Goal: Information Seeking & Learning: Learn about a topic

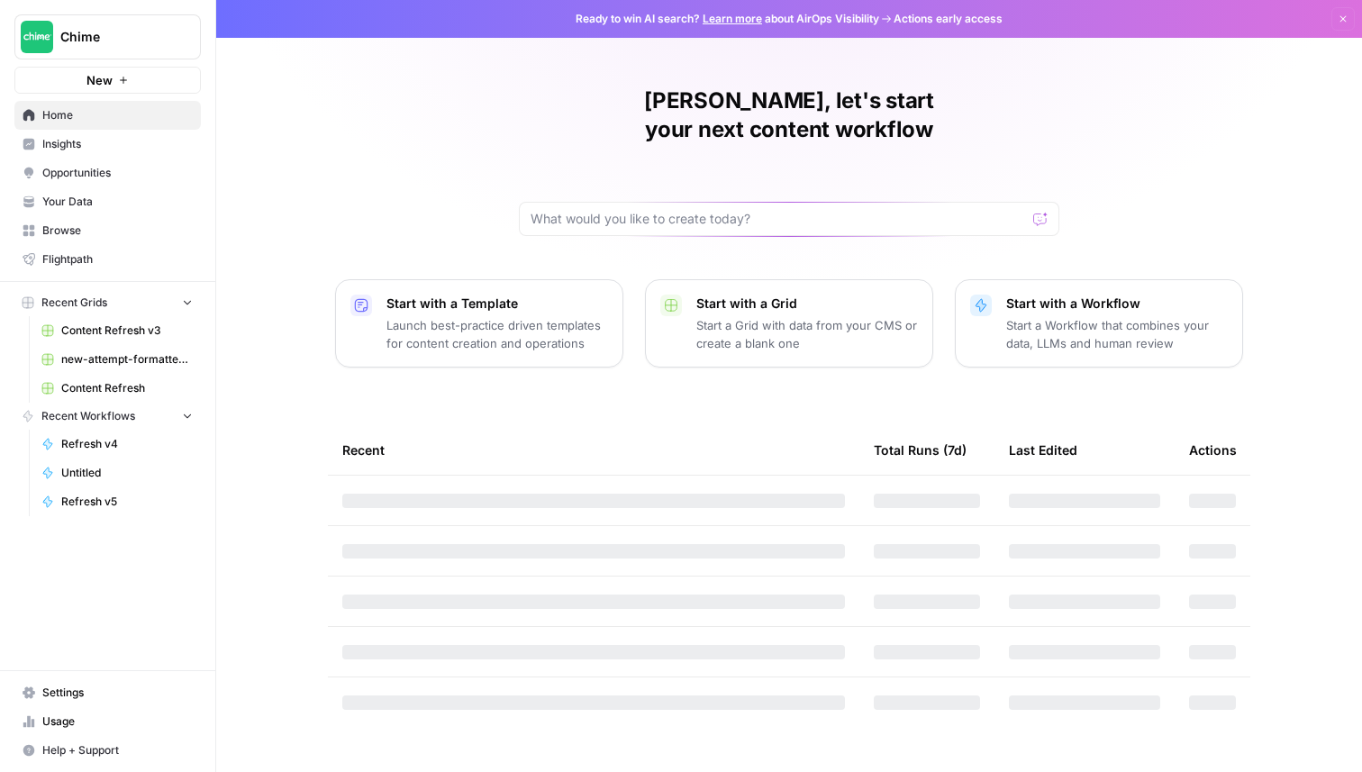
click at [128, 145] on span "Insights" at bounding box center [117, 144] width 150 height 16
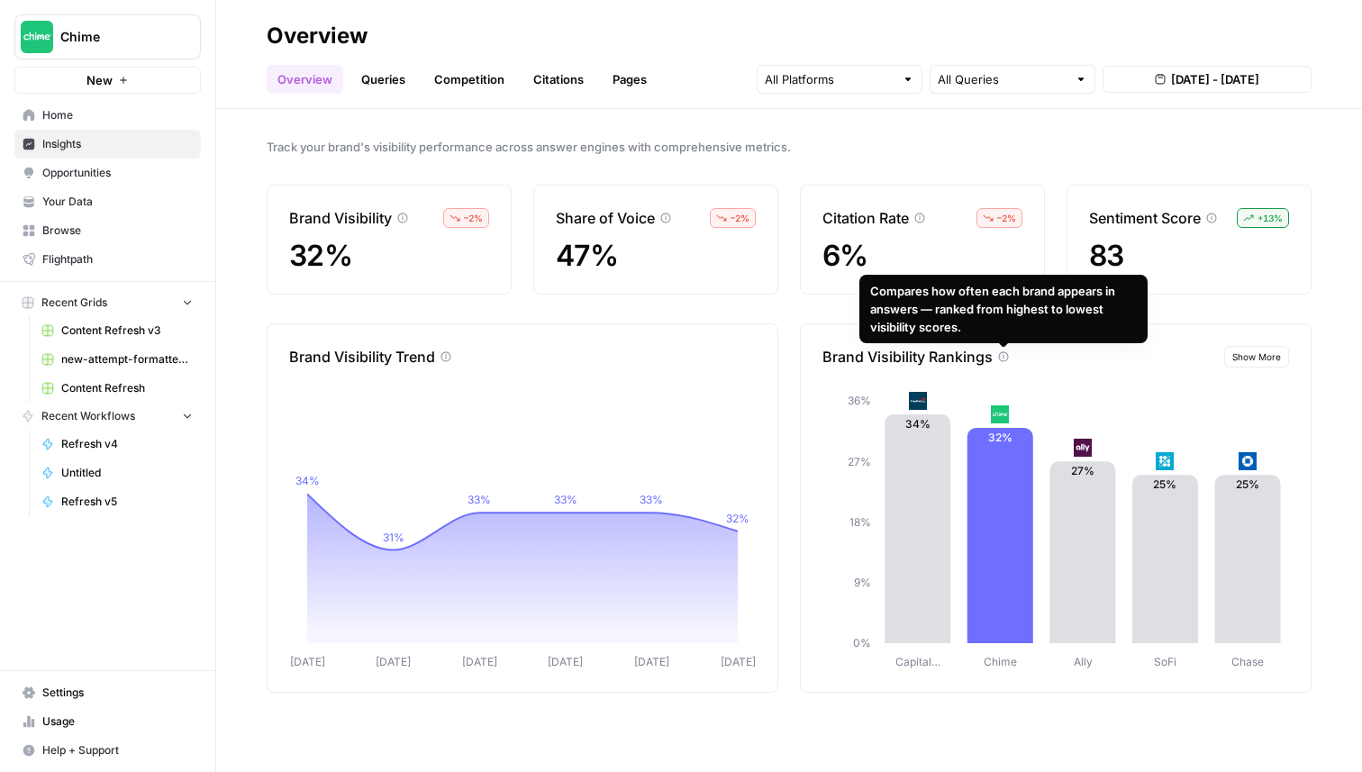
click at [1282, 360] on button "Show More" at bounding box center [1256, 357] width 65 height 22
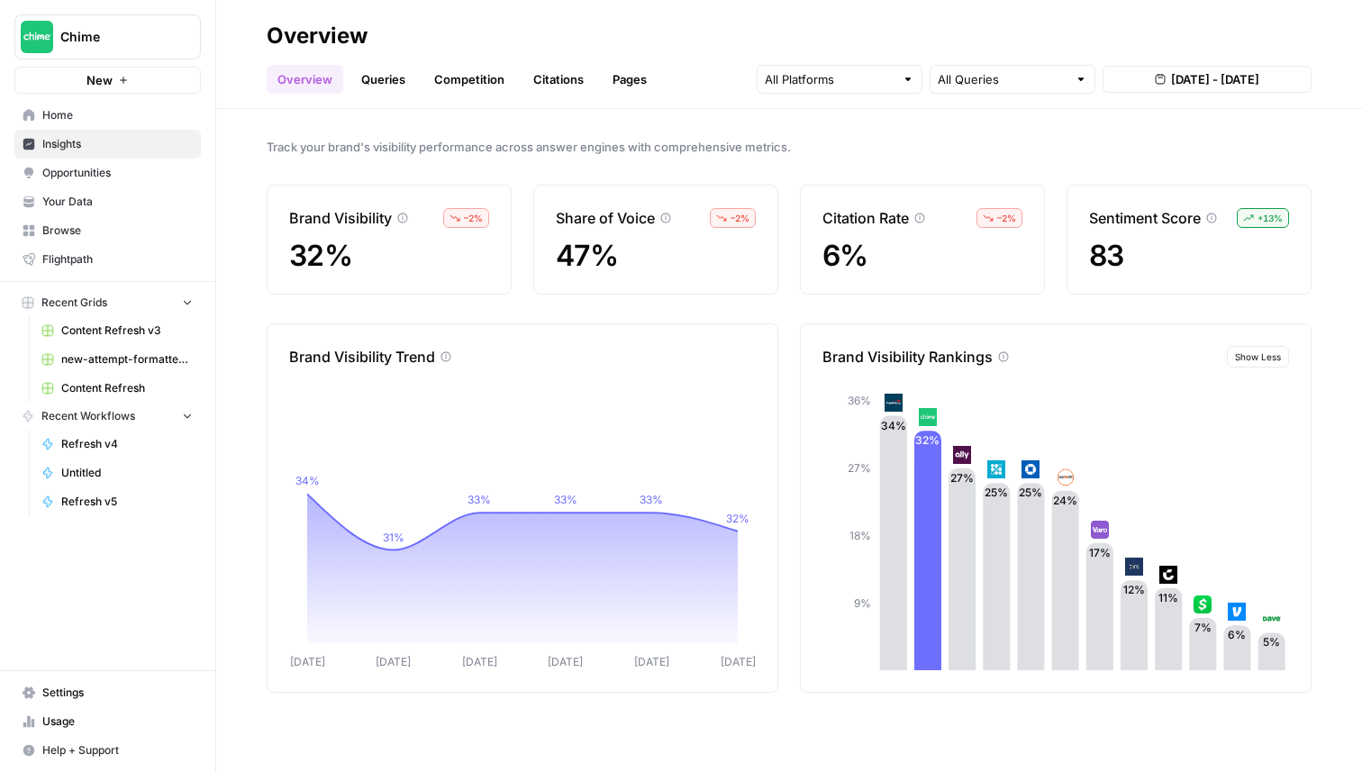
click at [1282, 359] on button "Show Less" at bounding box center [1258, 357] width 62 height 22
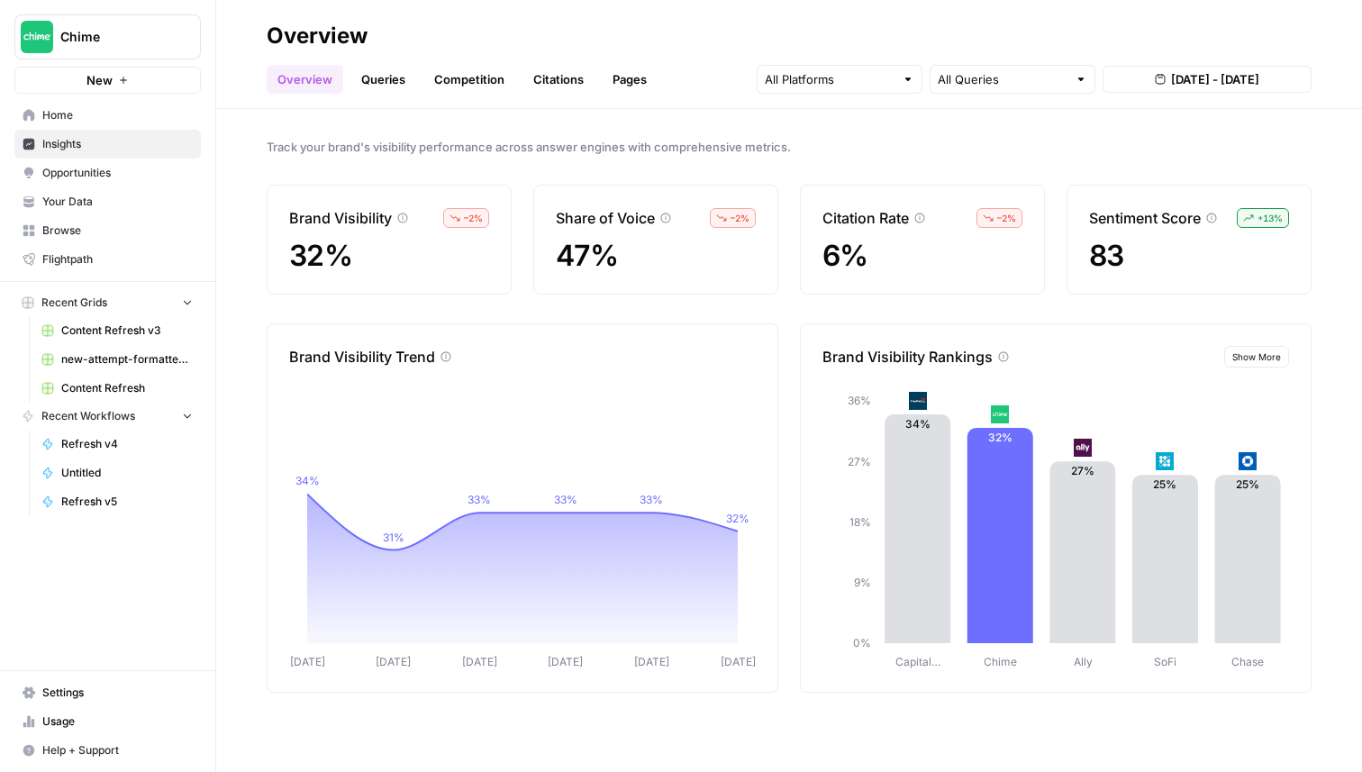
click at [751, 76] on div "Overview Queries Competition Citations Pages All Queries [DATE] - [DATE]" at bounding box center [789, 71] width 1045 height 43
click at [770, 76] on input "text" at bounding box center [830, 79] width 130 height 18
click at [780, 16] on header "Overview Overview Queries Competition Citations Pages All Queries [DATE] - [DAT…" at bounding box center [789, 54] width 1146 height 109
click at [985, 91] on div "All Queries" at bounding box center [1013, 79] width 166 height 29
type input "All Queries"
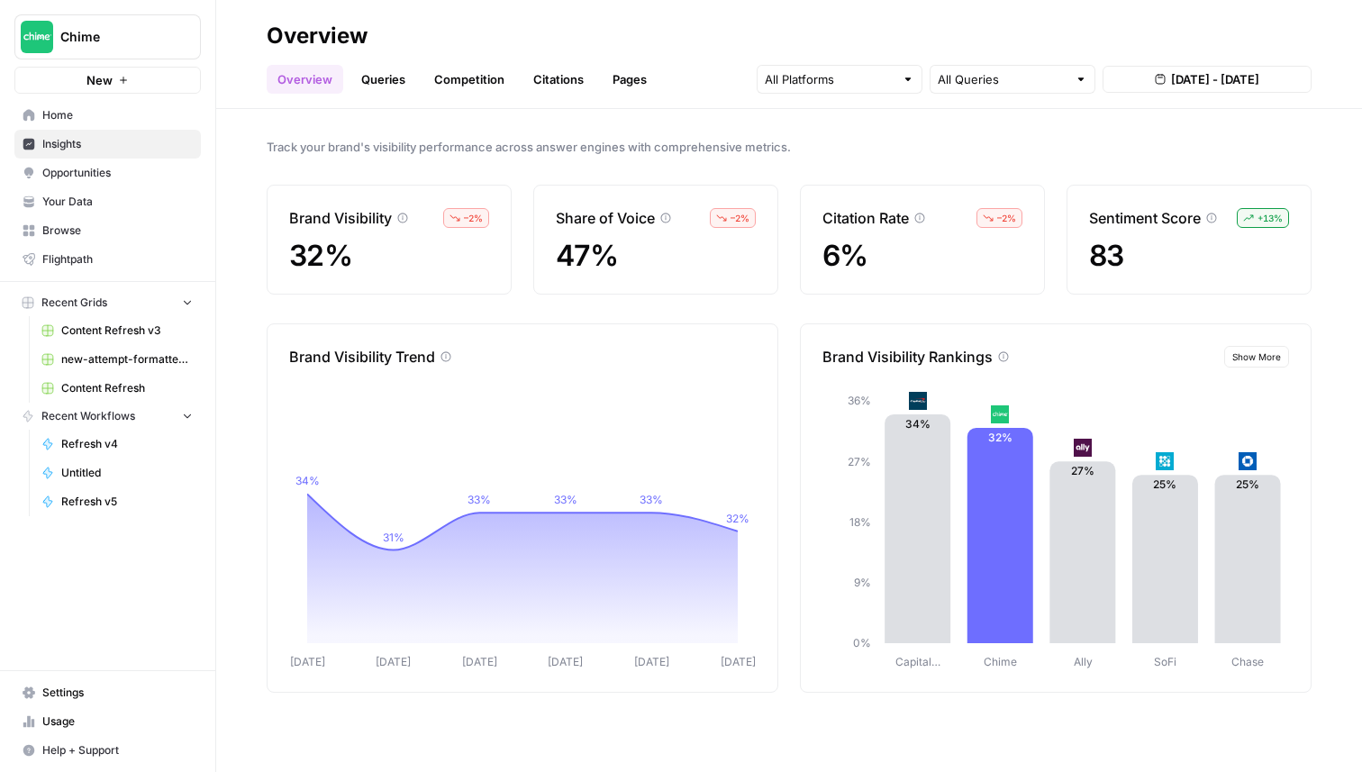
click at [977, 56] on div "Overview Queries Competition Citations Pages All Queries [DATE] - [DATE]" at bounding box center [789, 71] width 1045 height 43
click at [400, 78] on link "Queries" at bounding box center [383, 79] width 66 height 29
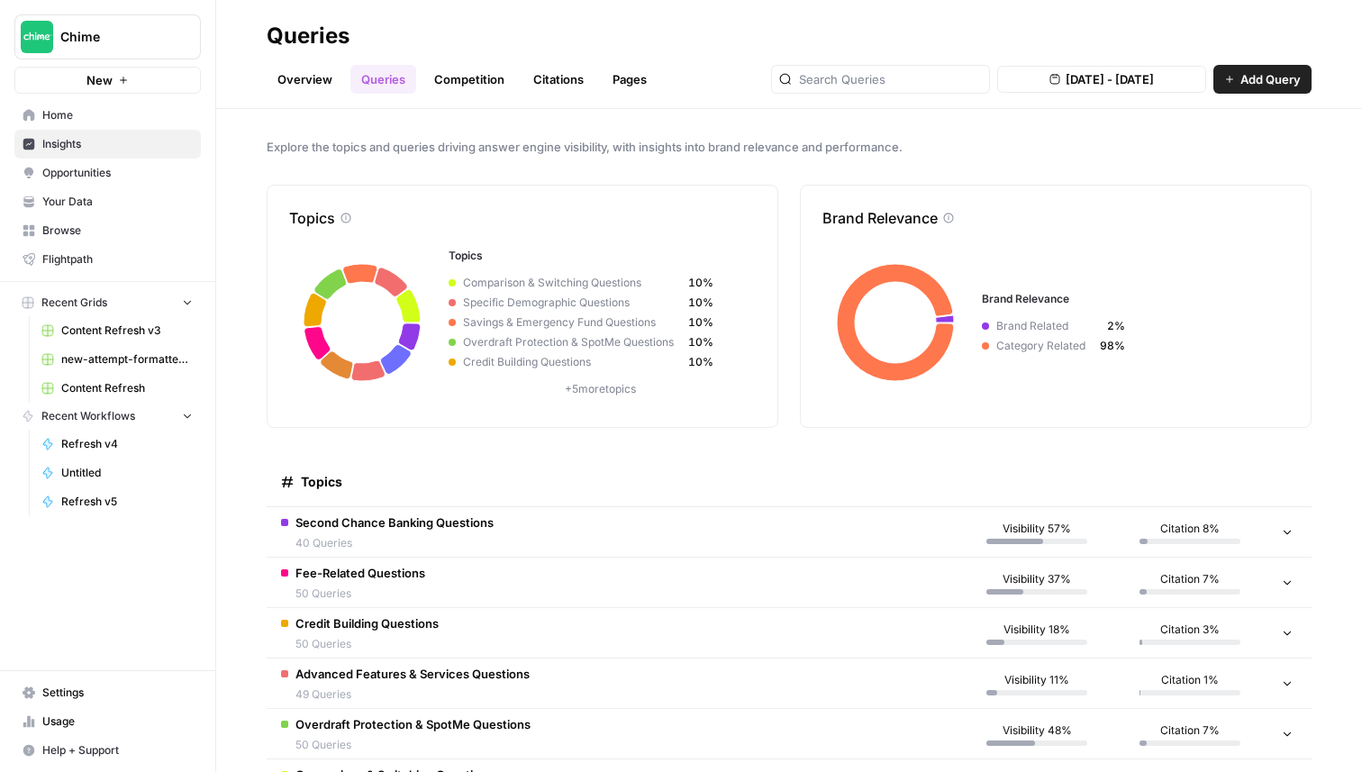
scroll to position [35, 0]
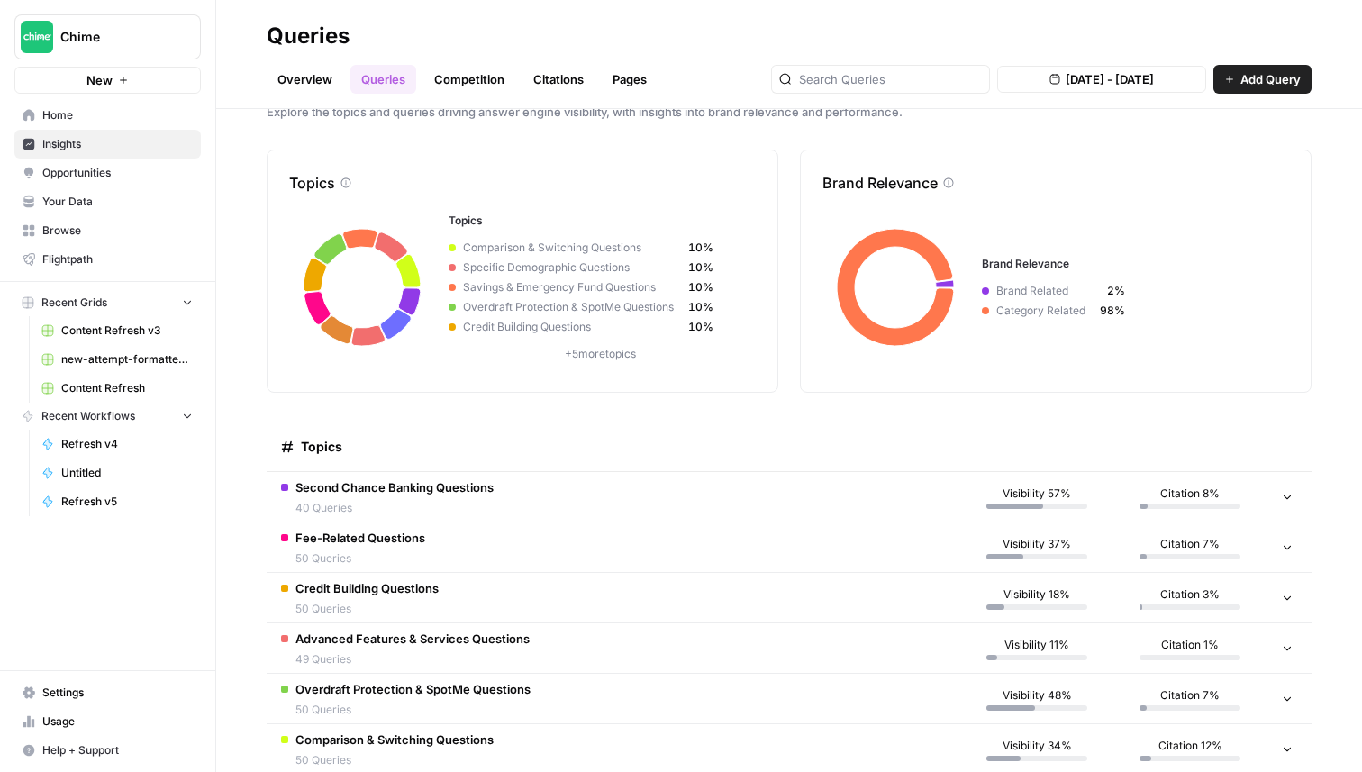
click at [471, 496] on div "Second Chance Banking Questions 40 Queries" at bounding box center [394, 497] width 198 height 38
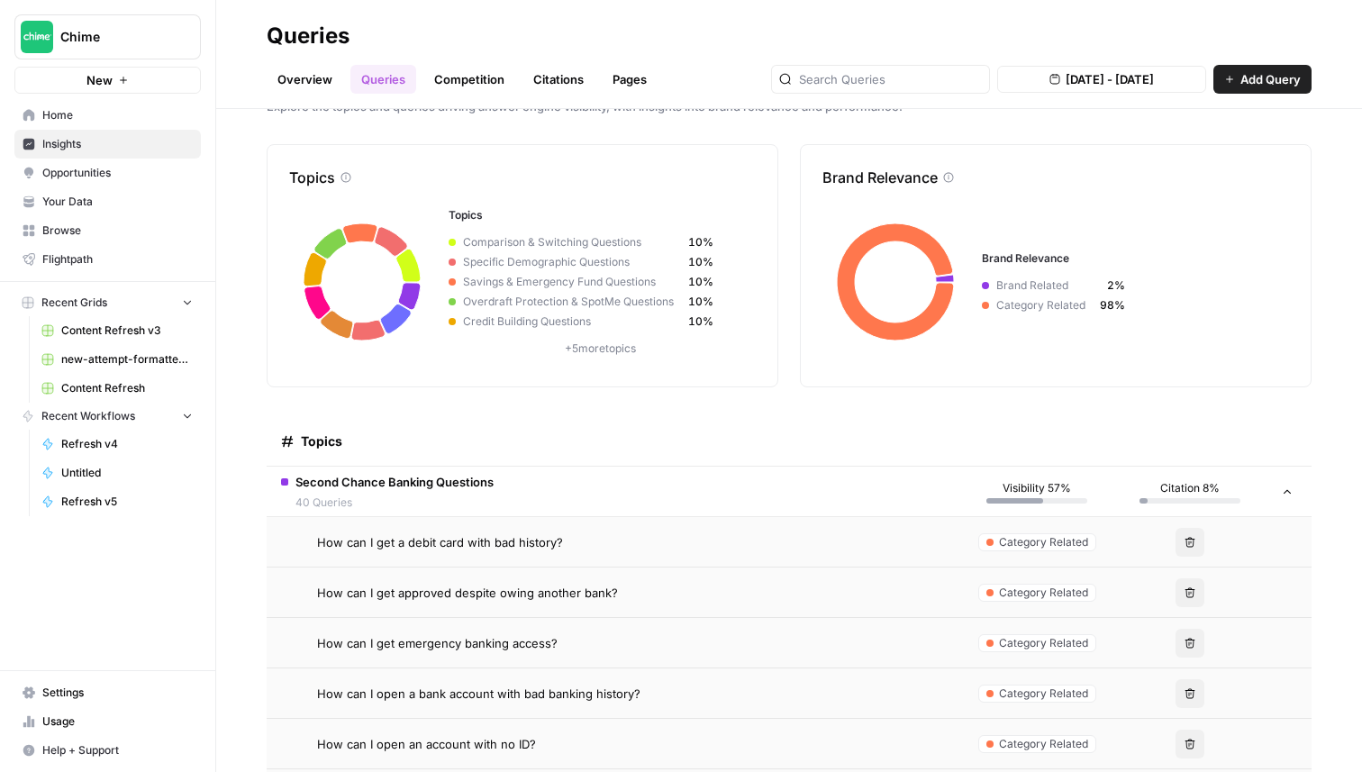
scroll to position [0, 0]
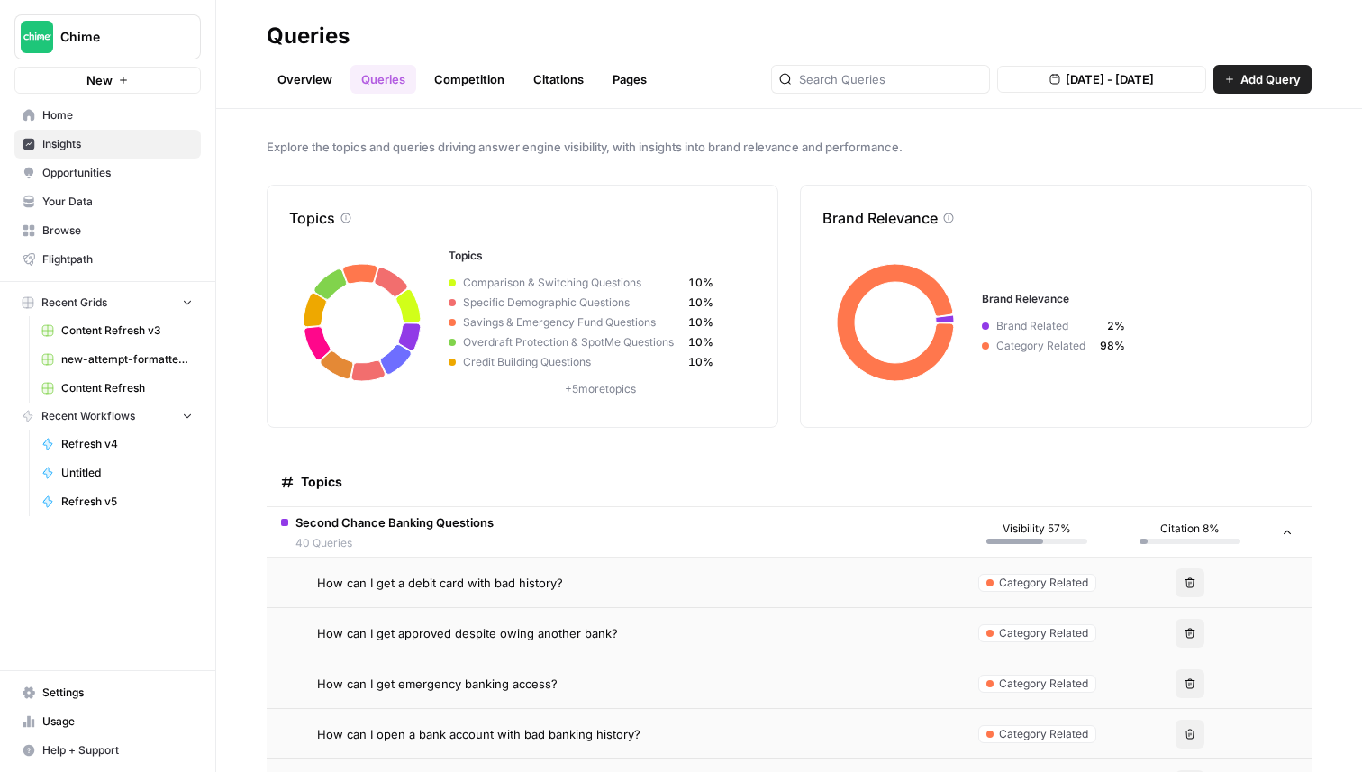
click at [466, 79] on link "Competition" at bounding box center [469, 79] width 92 height 29
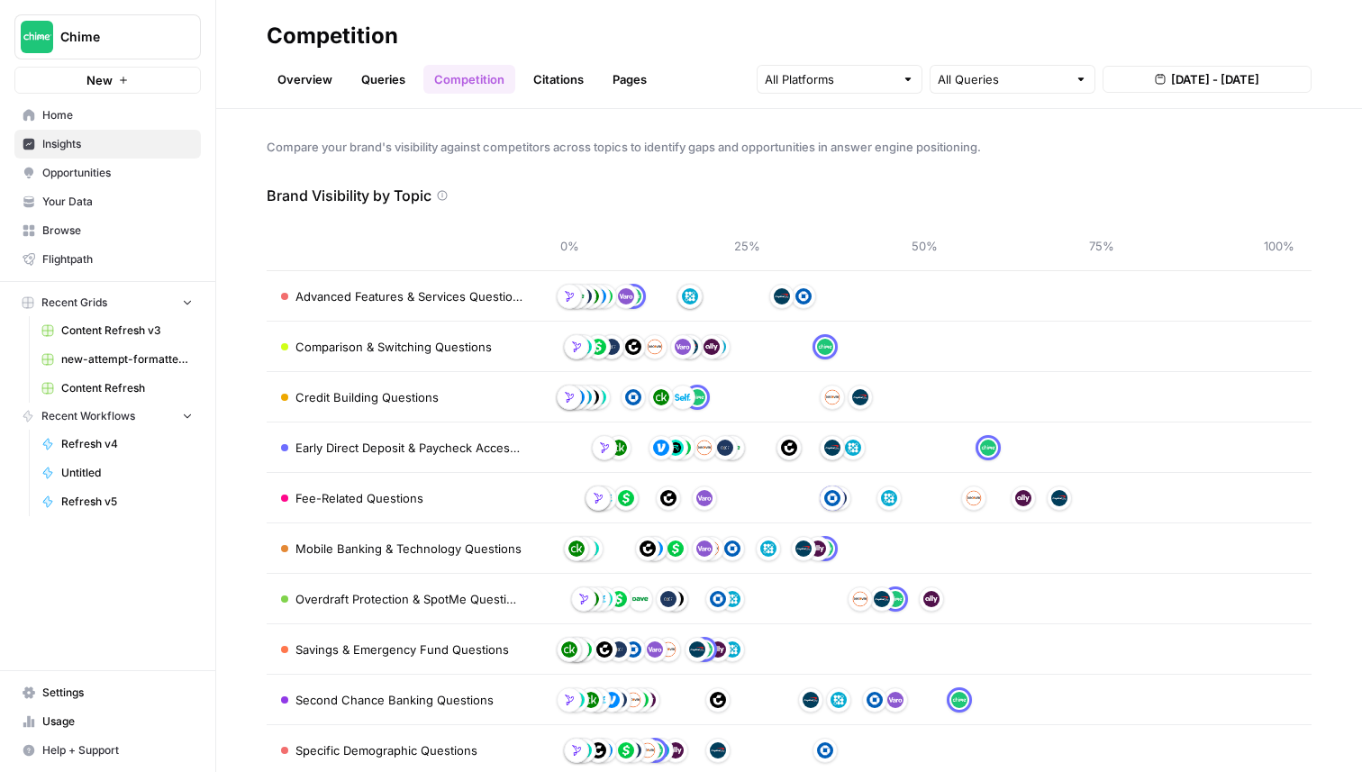
click at [560, 71] on link "Citations" at bounding box center [558, 79] width 72 height 29
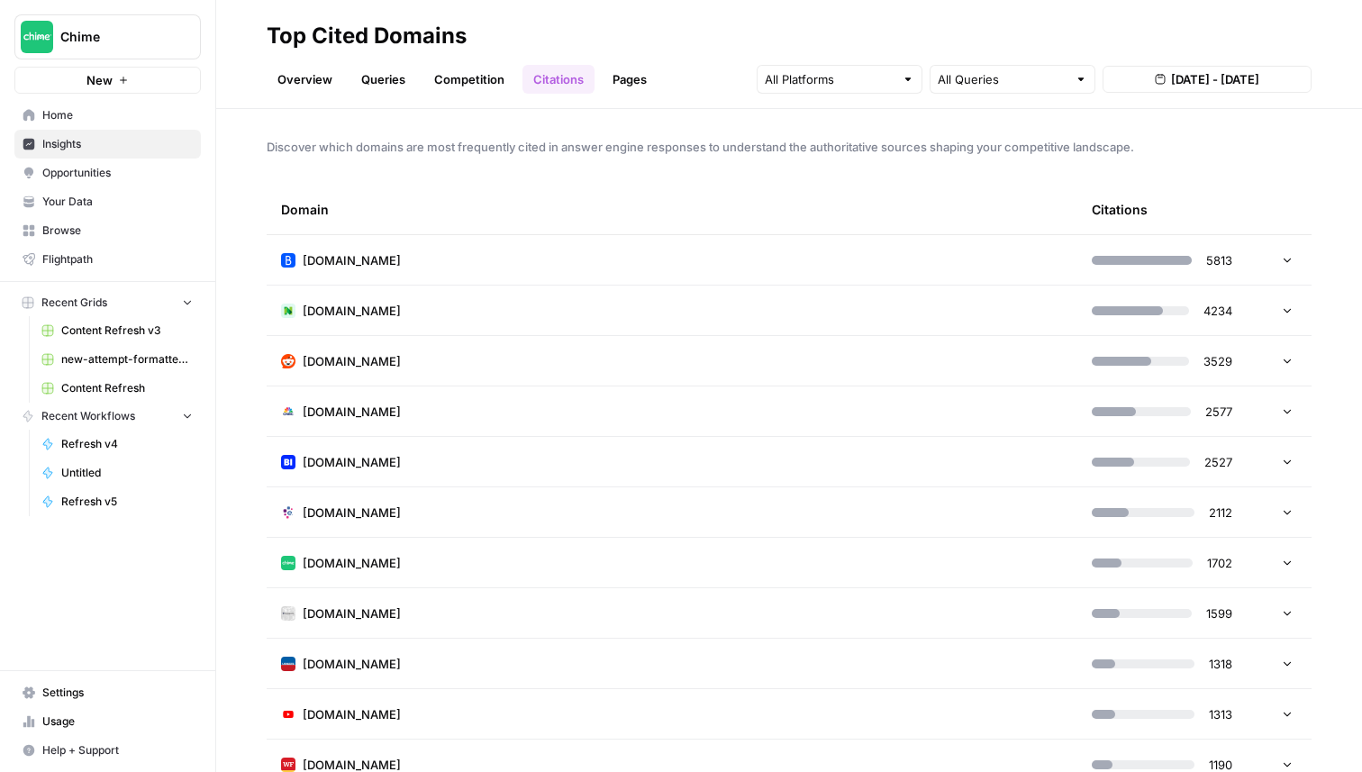
click at [746, 249] on td "[DOMAIN_NAME]" at bounding box center [672, 260] width 811 height 50
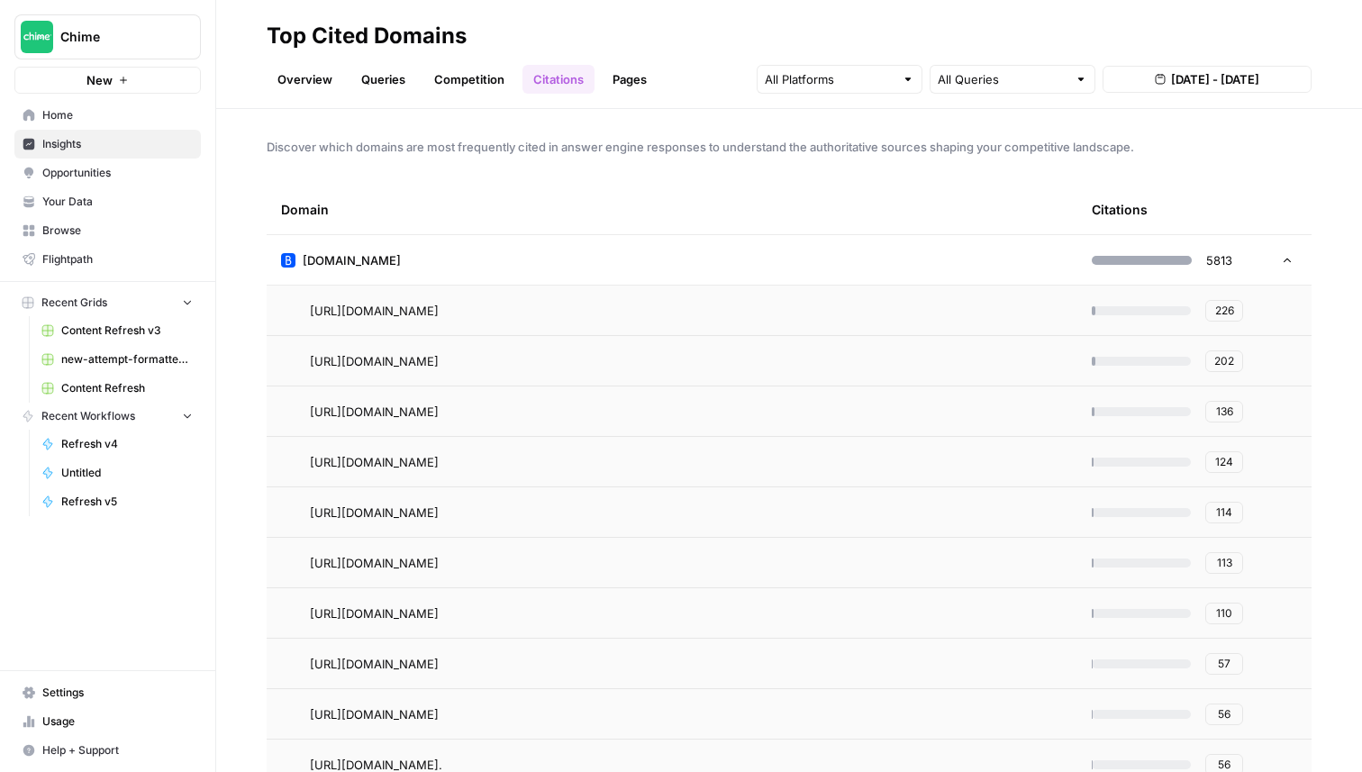
scroll to position [27, 0]
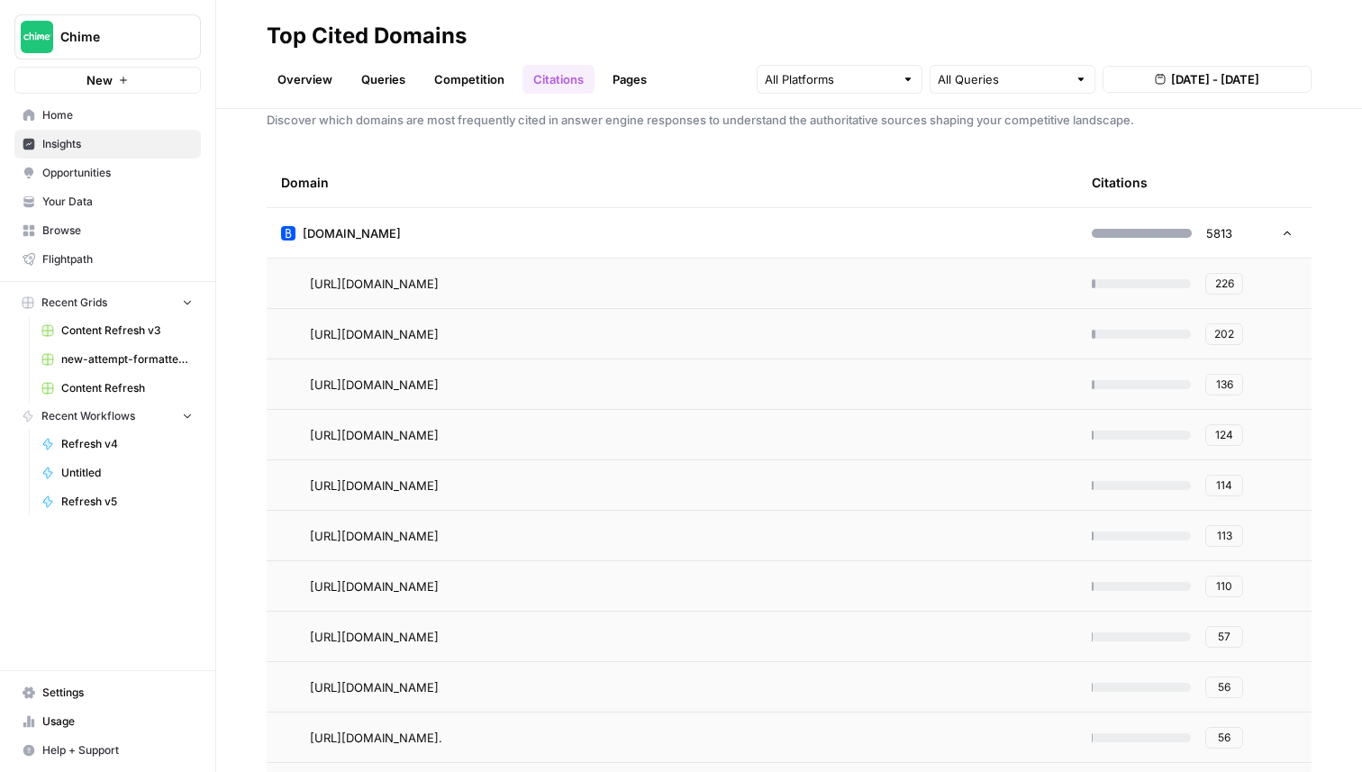
click at [612, 80] on link "Pages" at bounding box center [630, 79] width 56 height 29
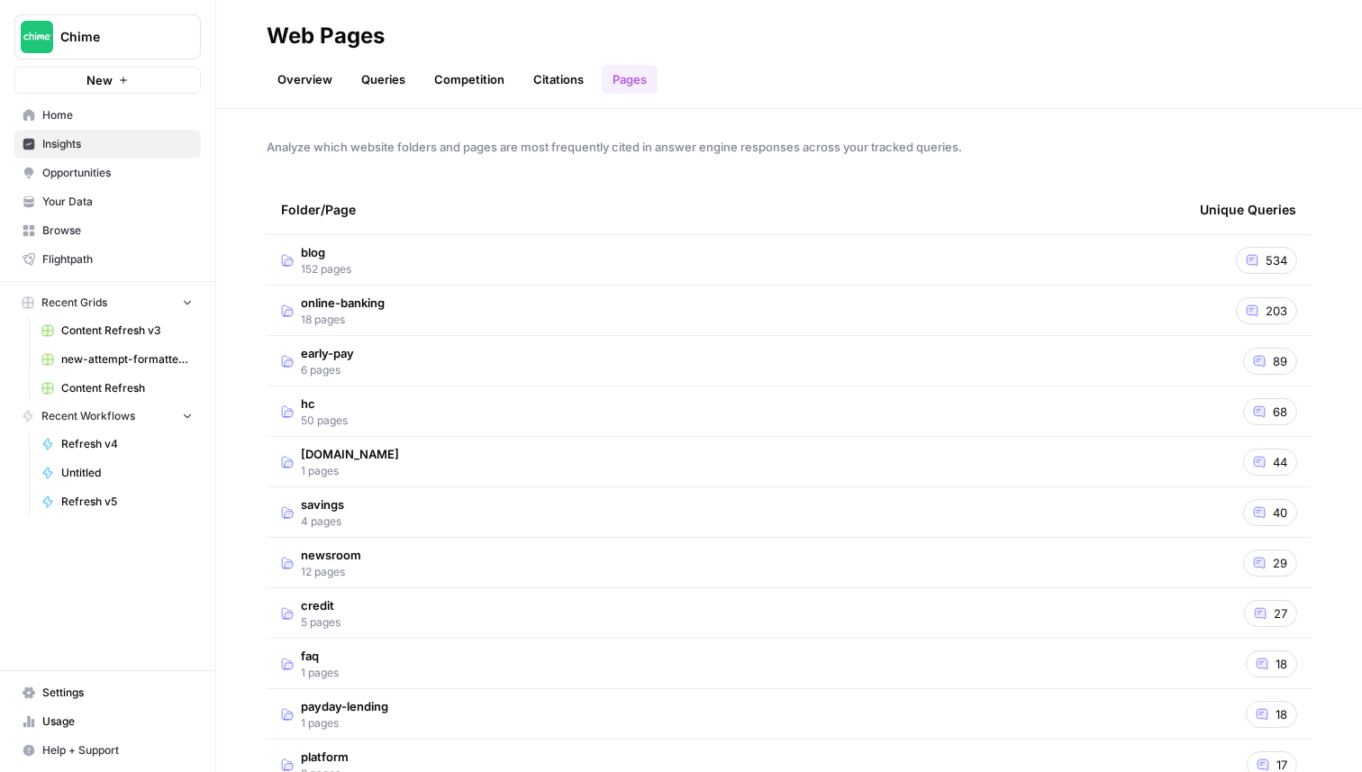
click at [541, 267] on td "blog 152 pages" at bounding box center [726, 260] width 919 height 50
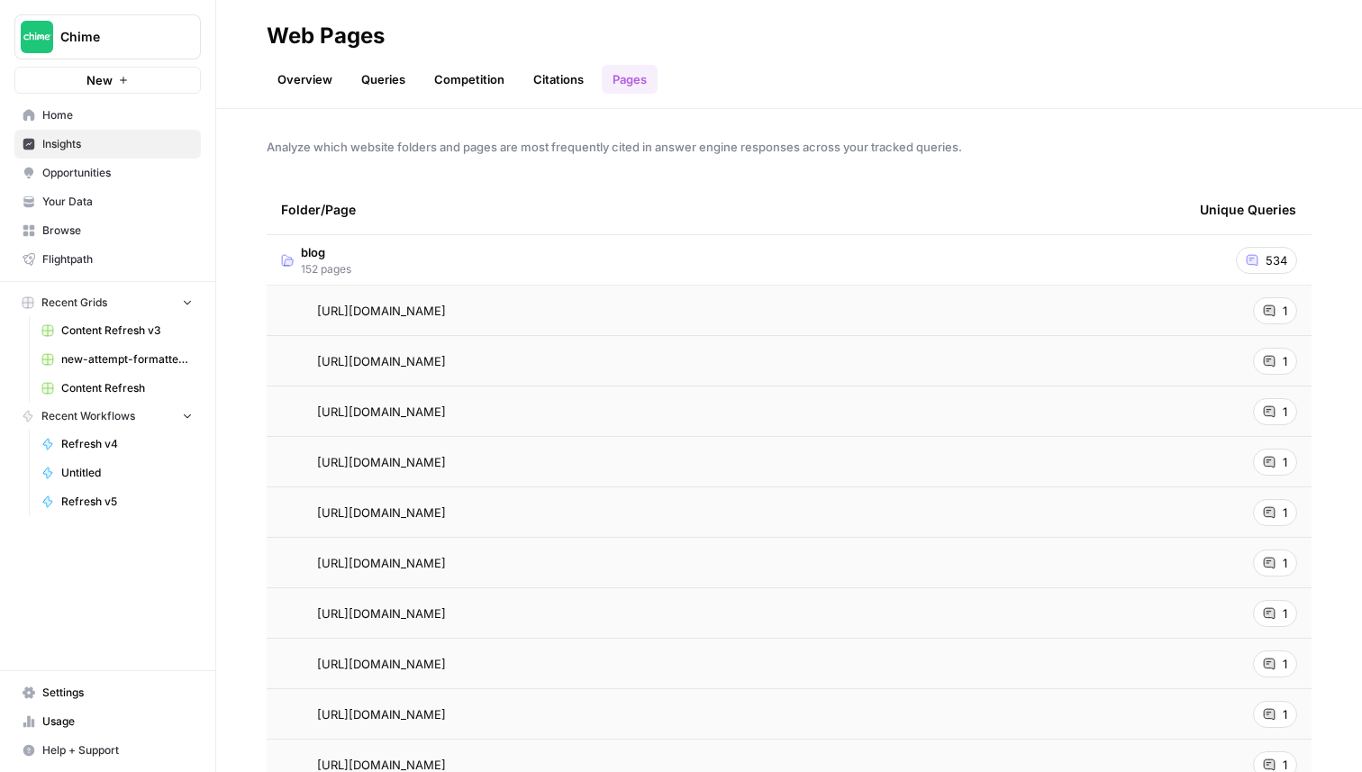
click at [804, 253] on td "blog 152 pages" at bounding box center [726, 260] width 919 height 50
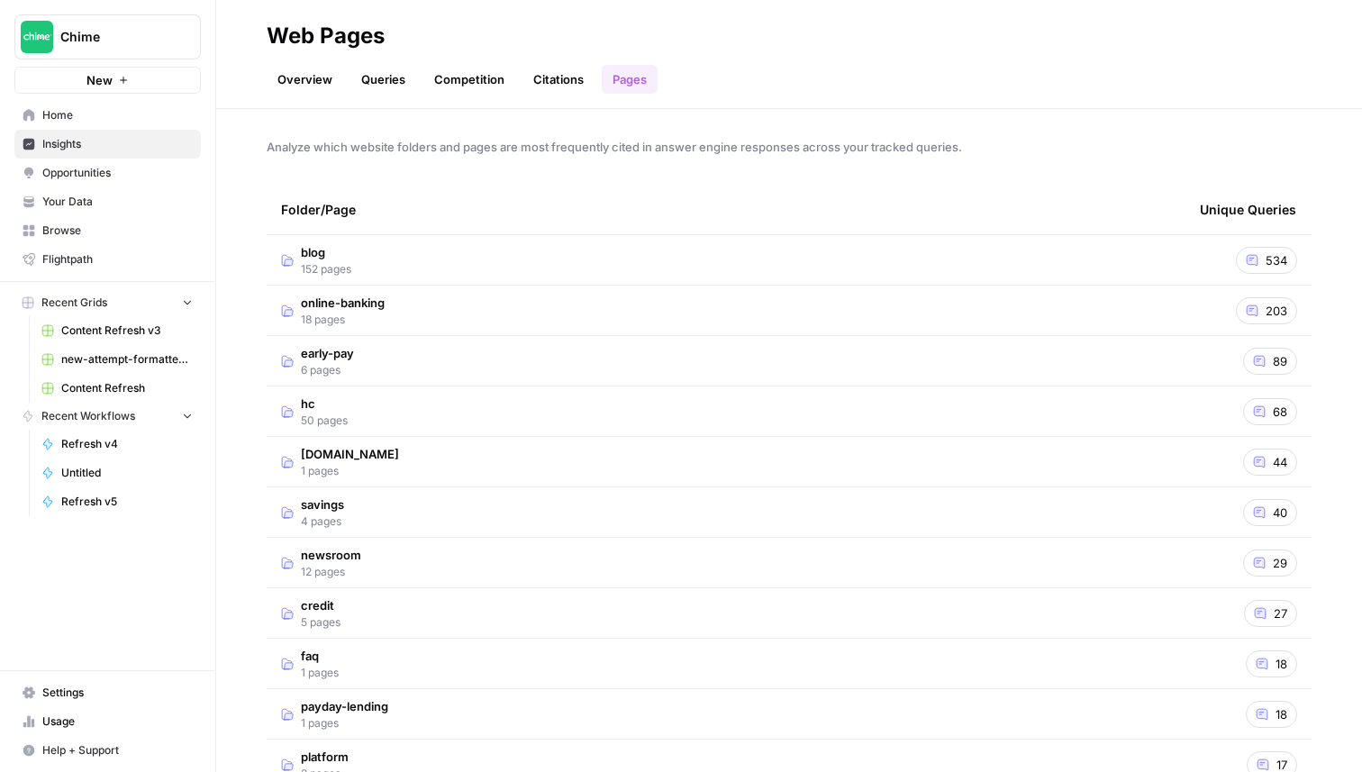
click at [392, 247] on td "blog 152 pages" at bounding box center [726, 260] width 919 height 50
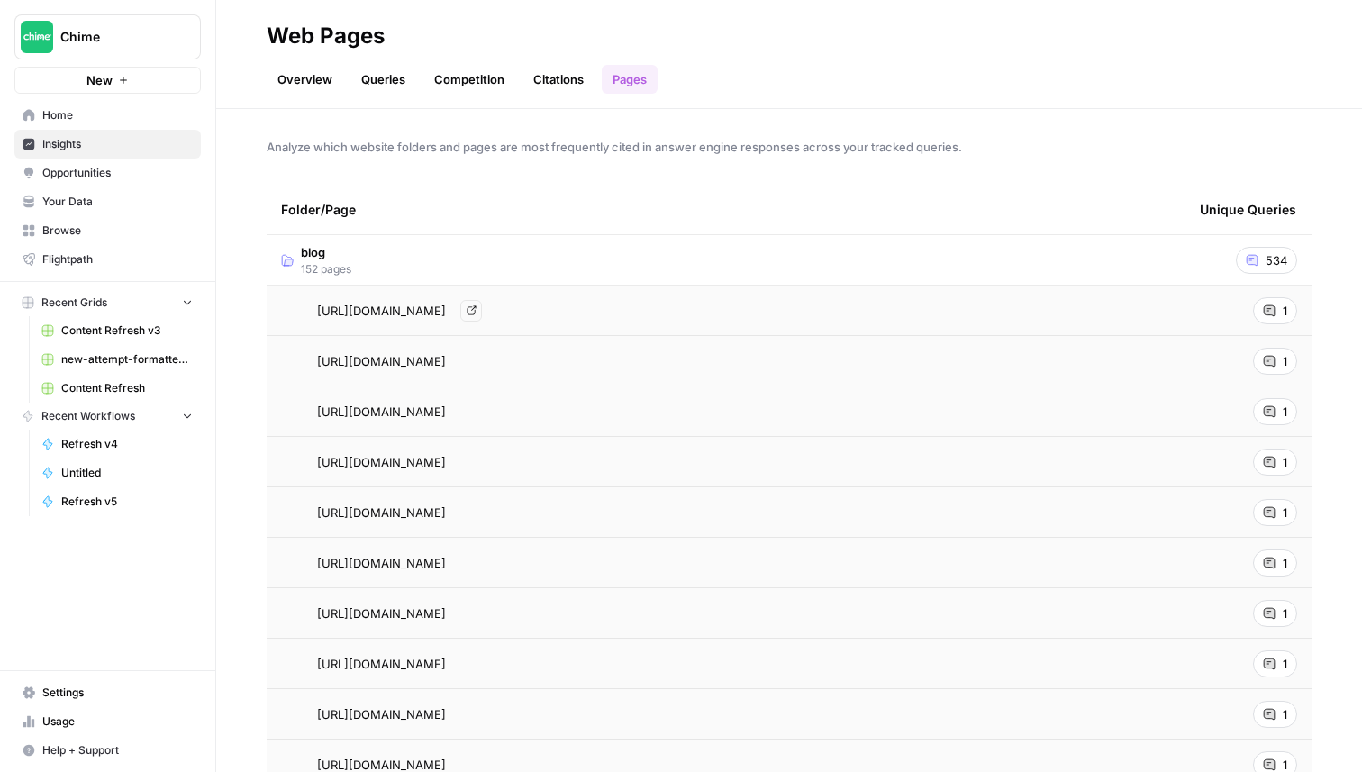
click at [393, 310] on span "[URL][DOMAIN_NAME]" at bounding box center [381, 311] width 129 height 18
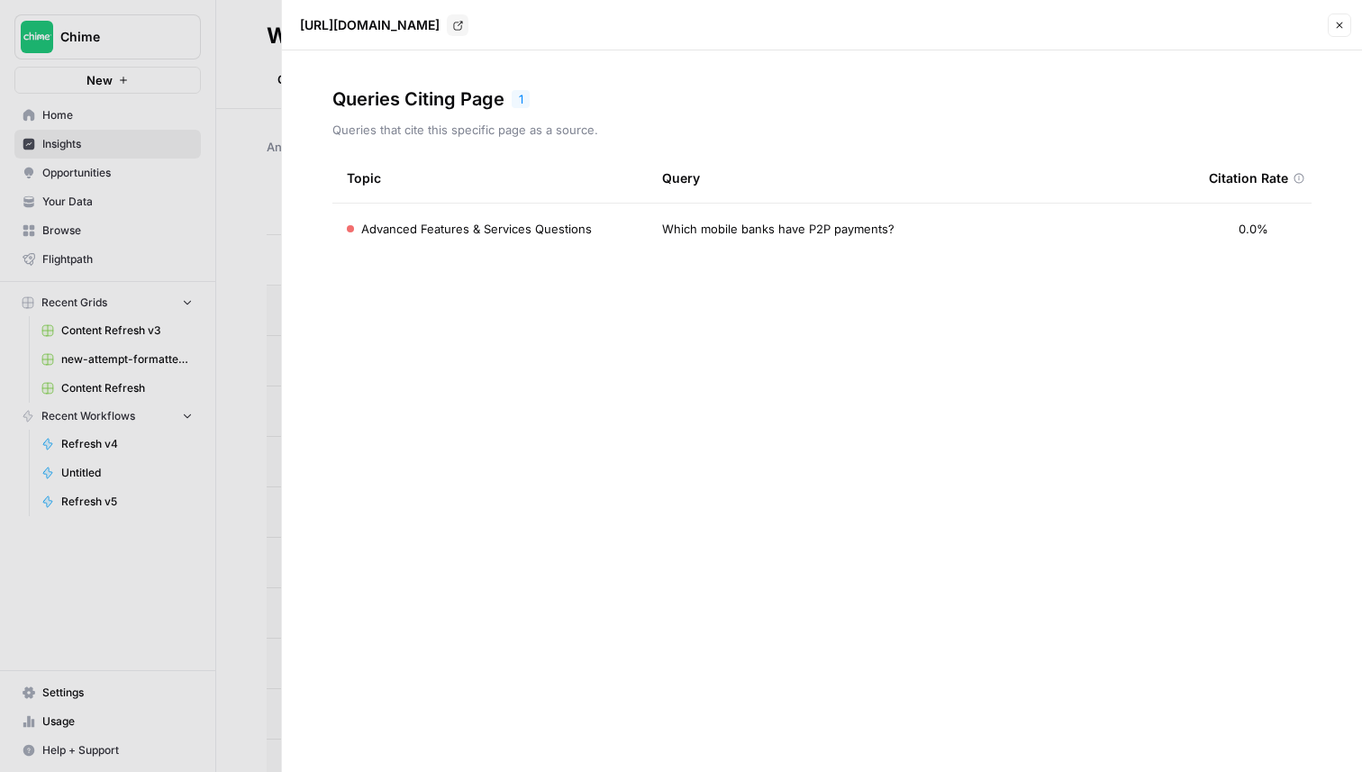
click at [1328, 22] on button "Close" at bounding box center [1339, 25] width 23 height 23
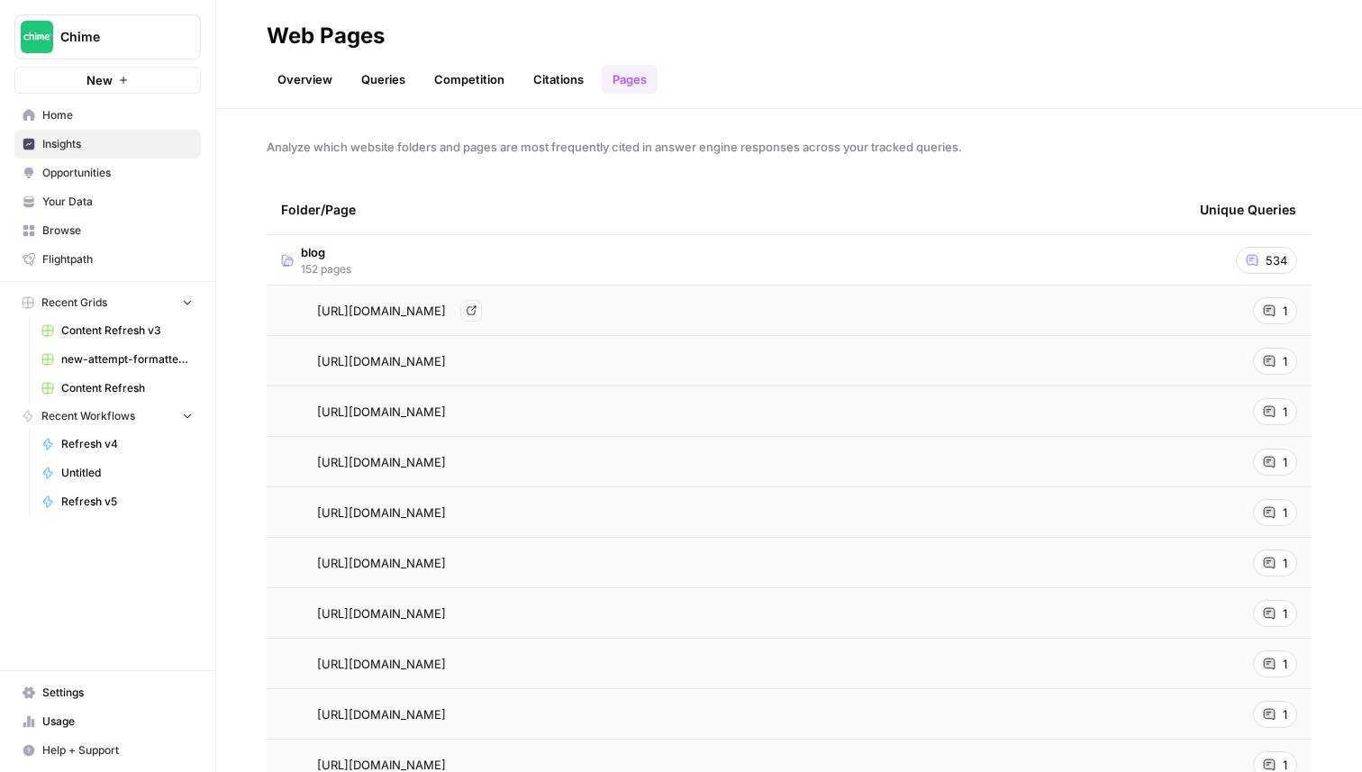
click at [446, 302] on span "[URL][DOMAIN_NAME]" at bounding box center [381, 311] width 129 height 18
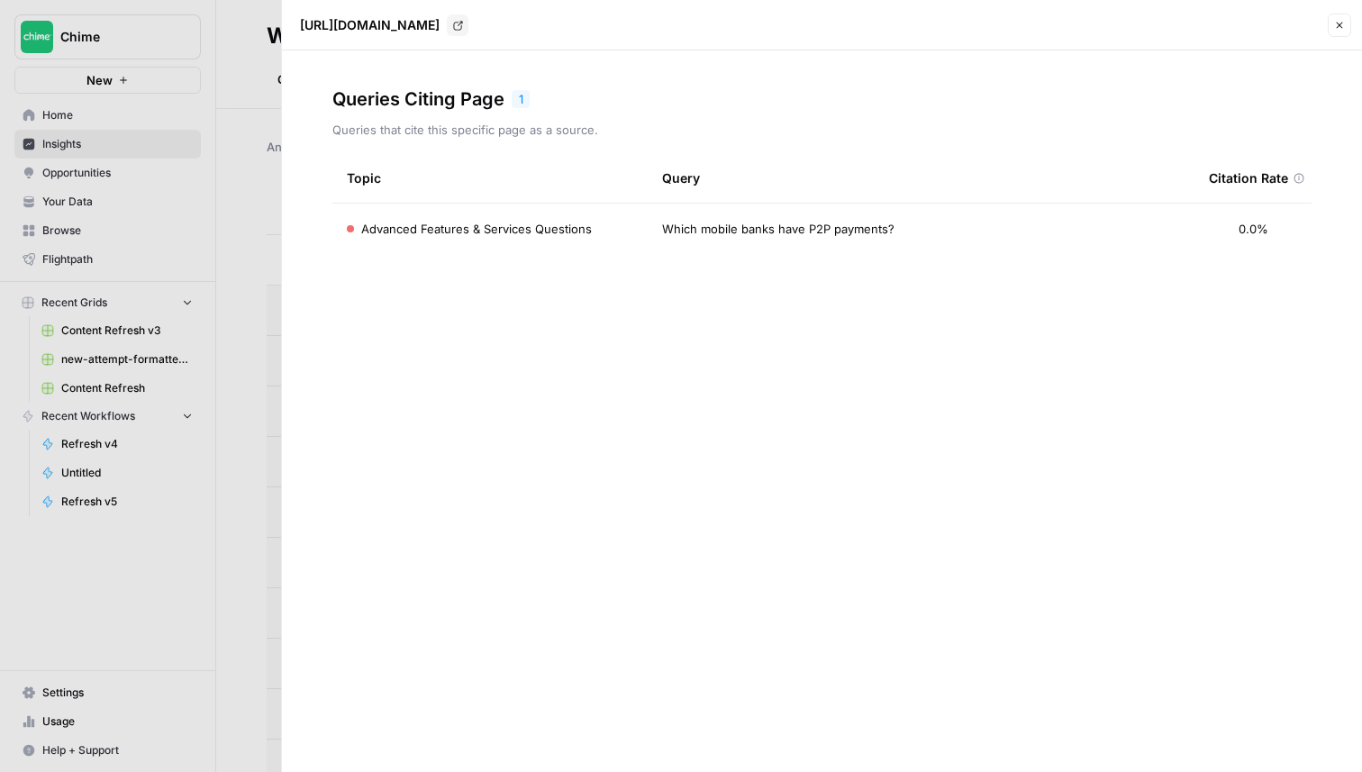
click at [1335, 27] on icon "button" at bounding box center [1339, 25] width 11 height 11
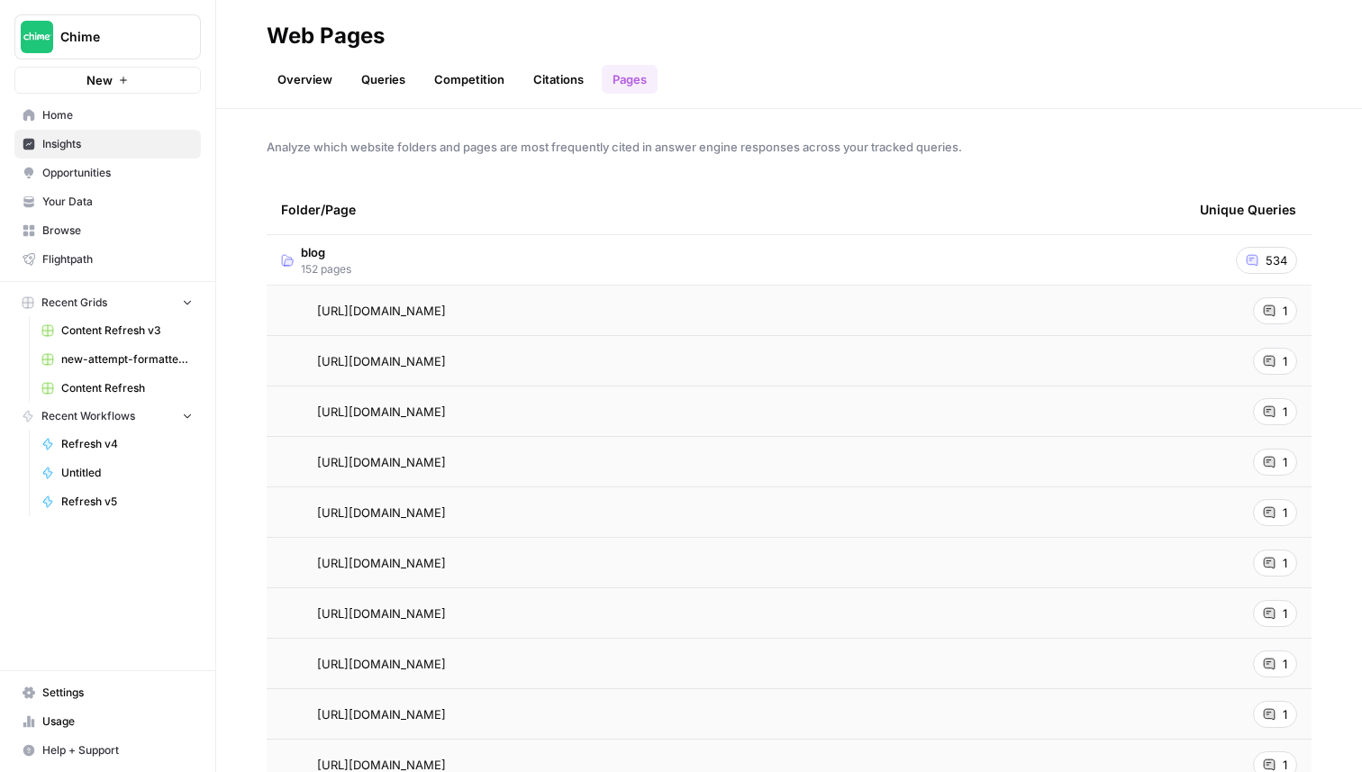
click at [368, 77] on link "Queries" at bounding box center [383, 79] width 66 height 29
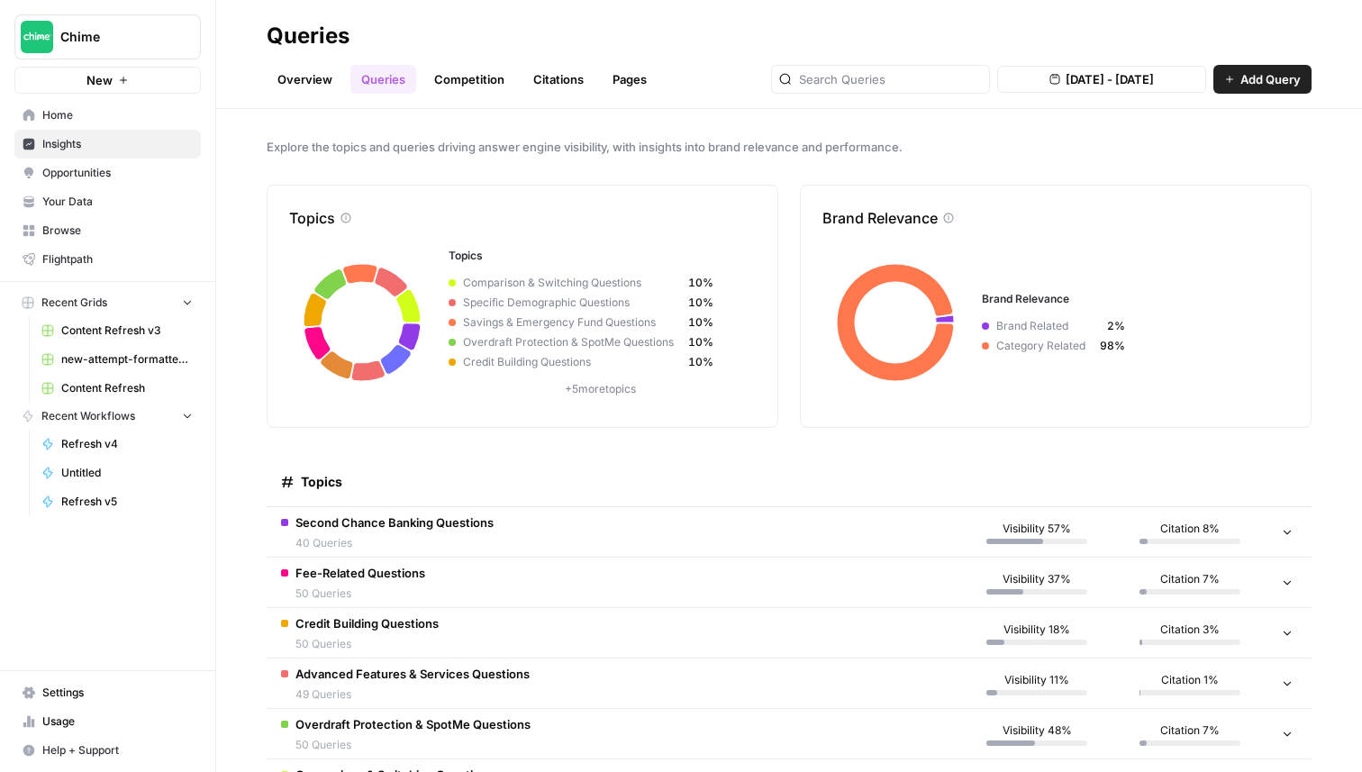
click at [422, 540] on span "40 Queries" at bounding box center [394, 543] width 198 height 16
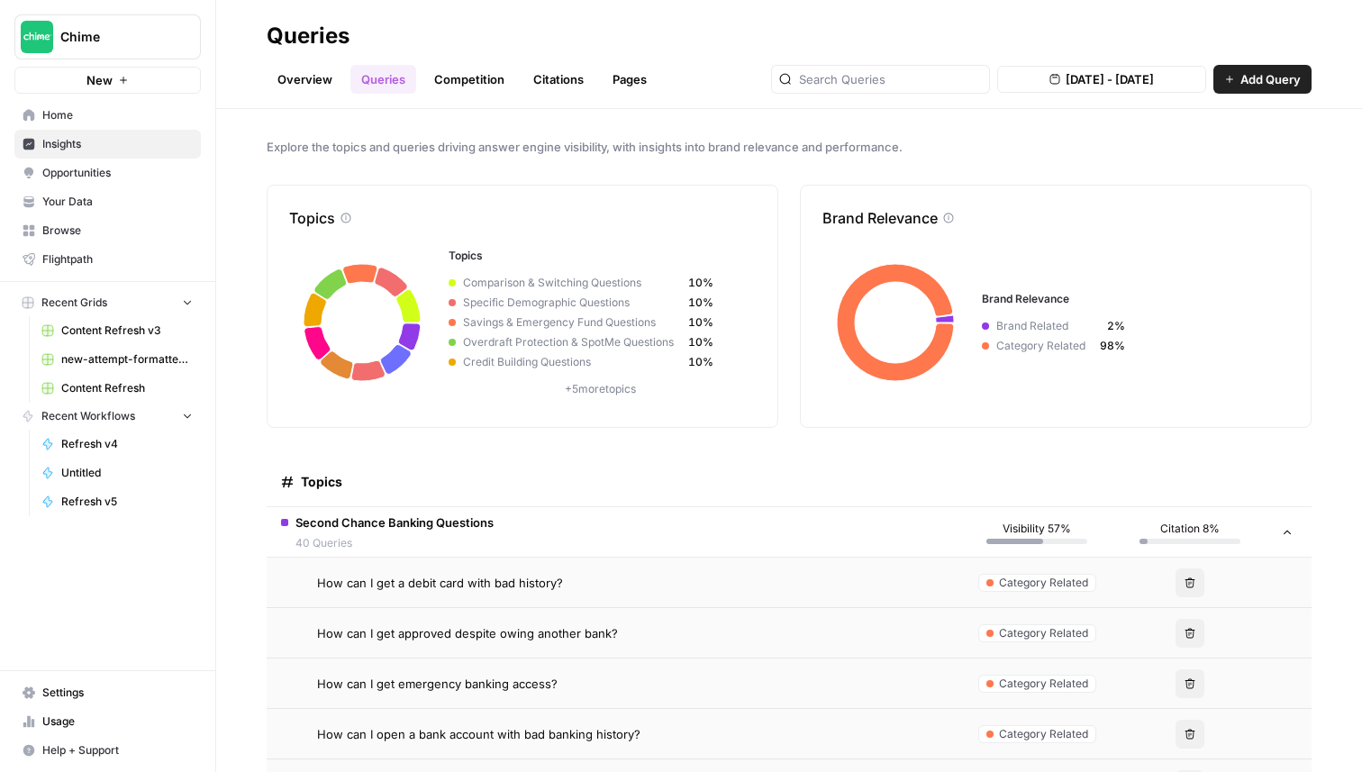
click at [416, 581] on span "How can I get a debit card with bad history?" at bounding box center [440, 583] width 246 height 18
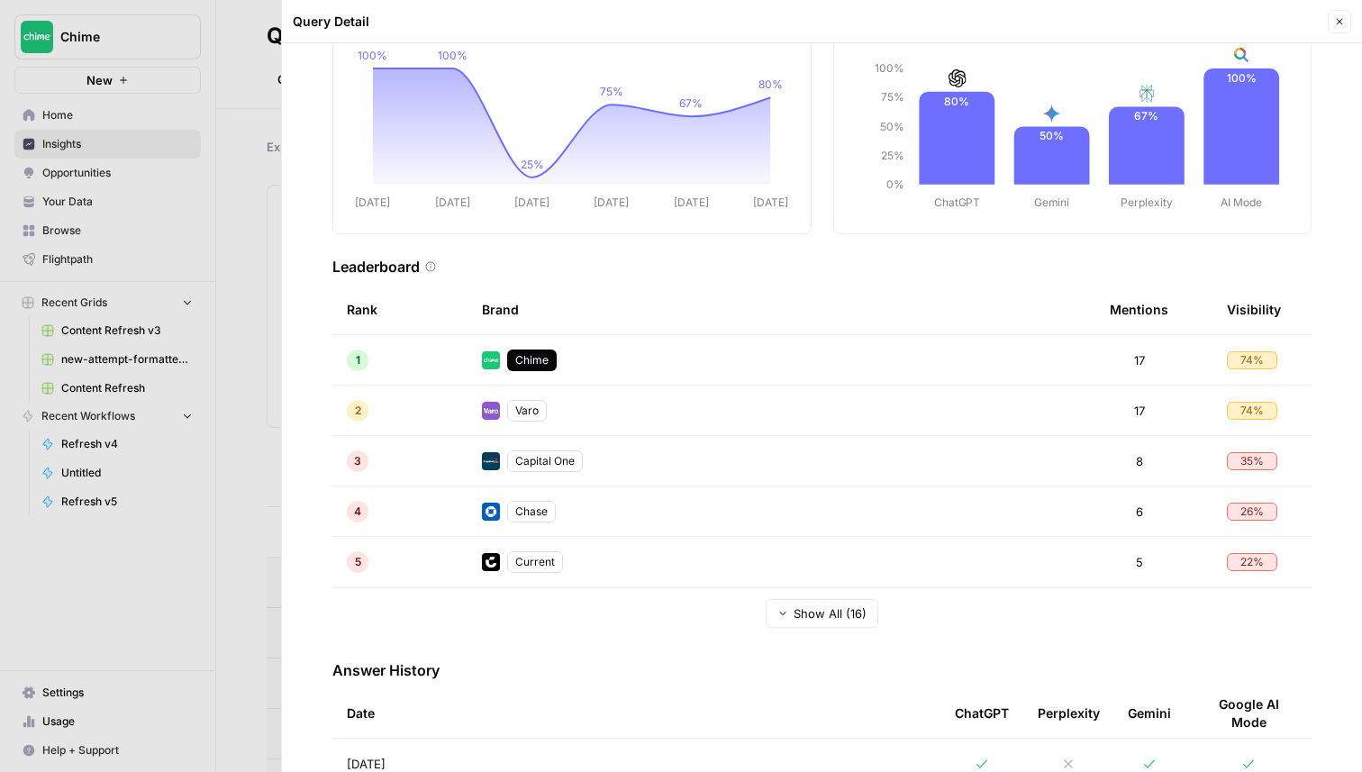
scroll to position [128, 0]
